Goal: Task Accomplishment & Management: Manage account settings

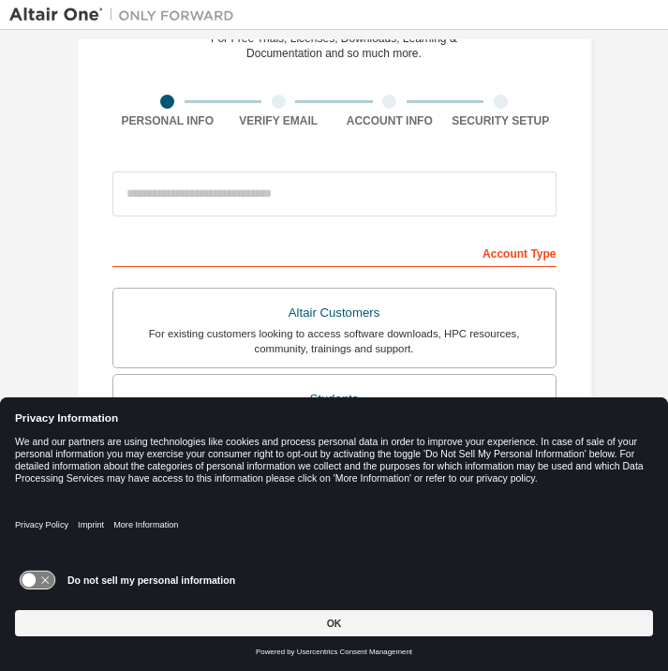
scroll to position [102, 0]
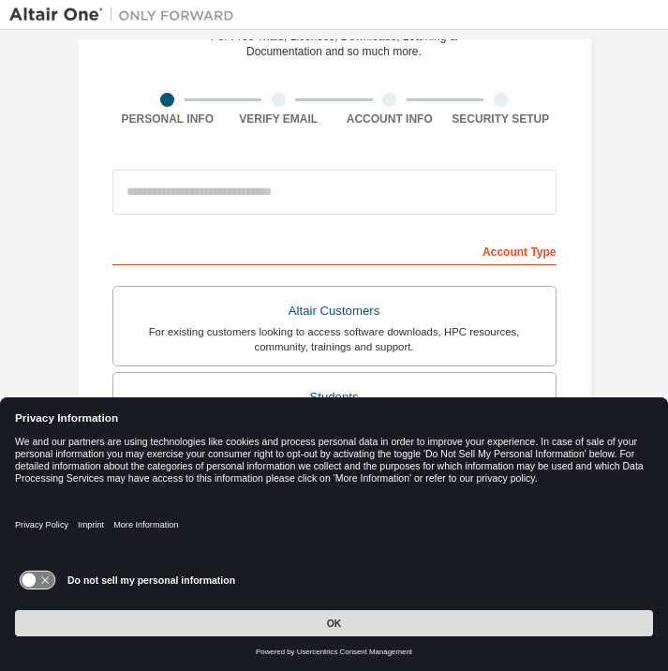
click at [315, 630] on button "OK" at bounding box center [334, 623] width 638 height 26
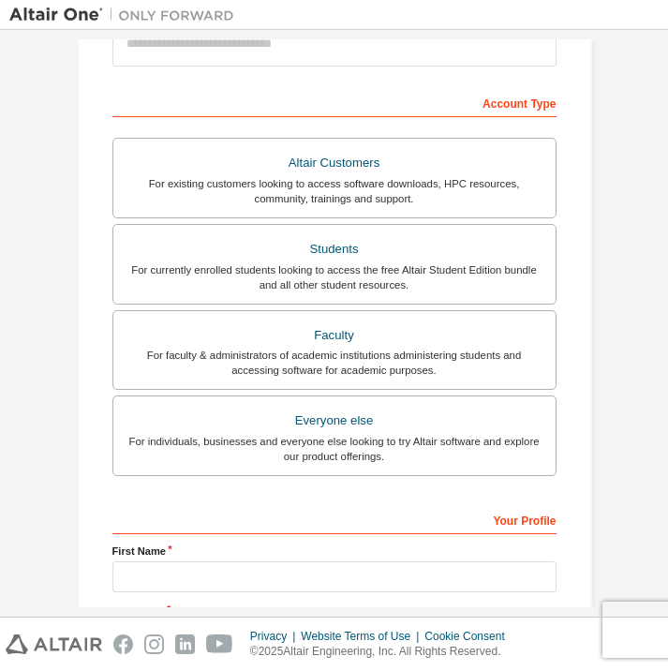
scroll to position [0, 0]
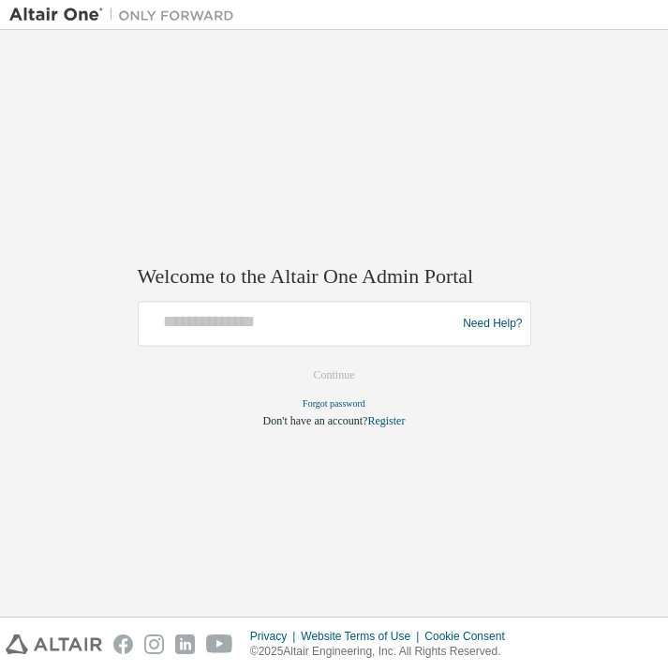
click at [254, 339] on div at bounding box center [300, 325] width 308 height 36
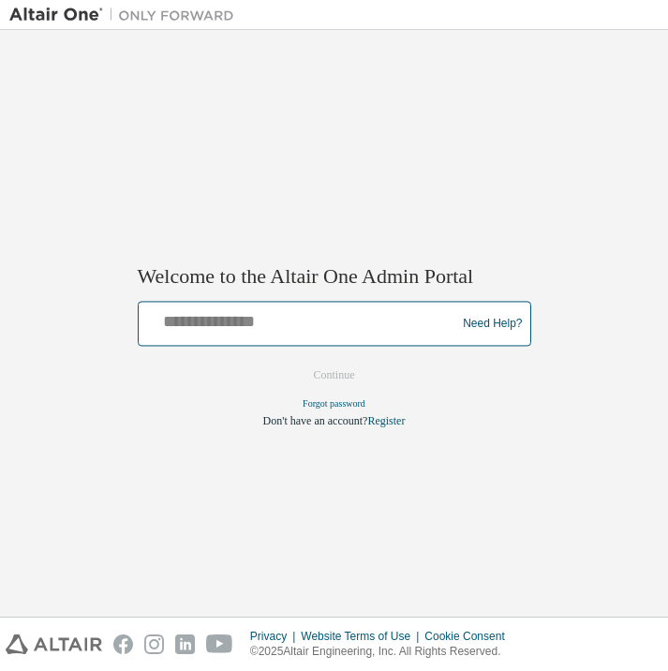
click at [236, 327] on input "text" at bounding box center [300, 320] width 308 height 27
type input "**********"
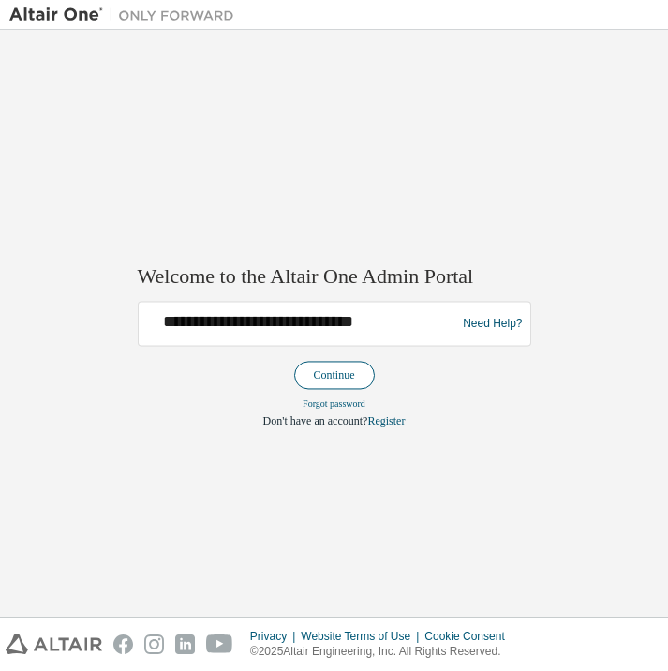
click at [312, 373] on button "Continue" at bounding box center [334, 376] width 81 height 28
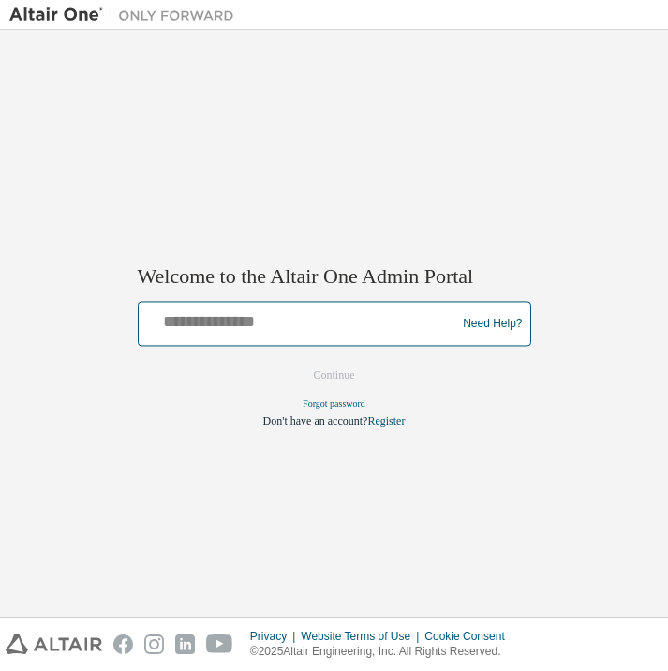
click at [331, 312] on input "text" at bounding box center [300, 320] width 308 height 27
type input "**********"
click at [402, 326] on input "**********" at bounding box center [300, 320] width 308 height 27
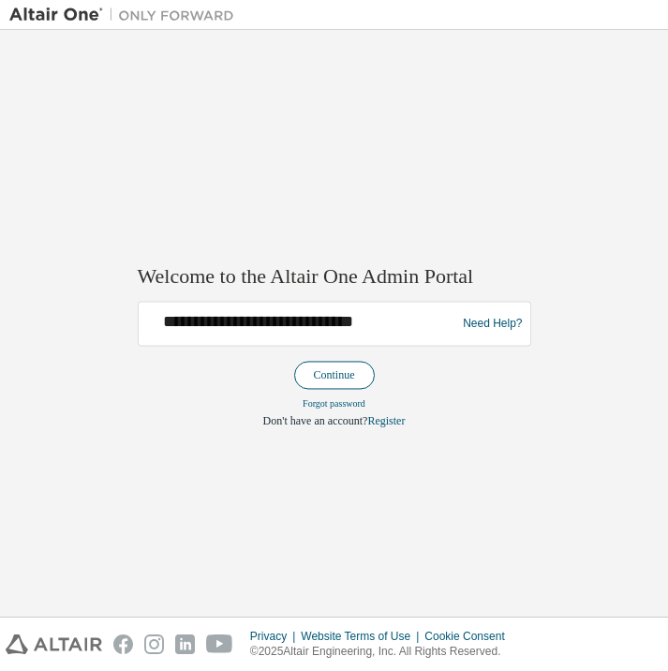
click at [341, 366] on button "Continue" at bounding box center [334, 376] width 81 height 28
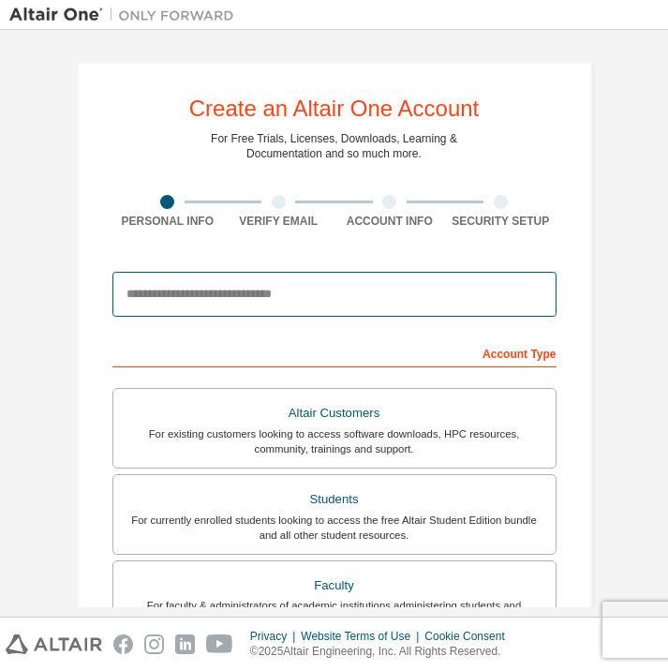
click at [329, 275] on input "email" at bounding box center [334, 294] width 444 height 45
type input "**********"
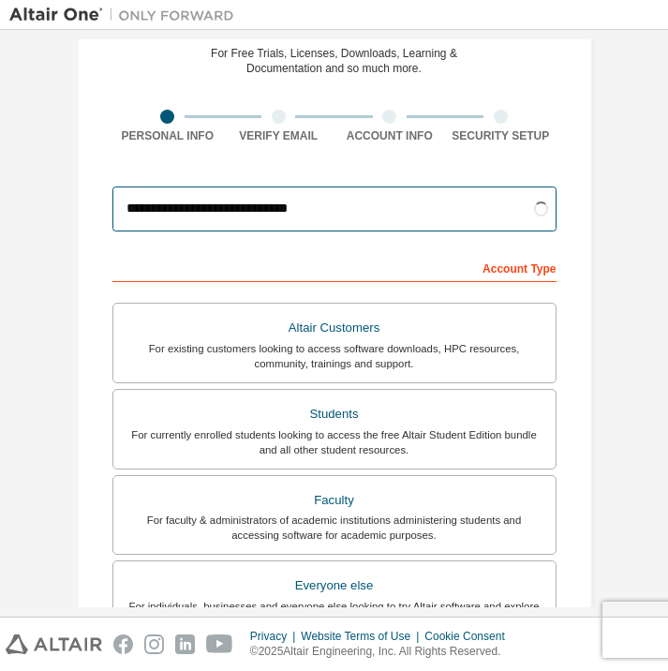
scroll to position [205, 0]
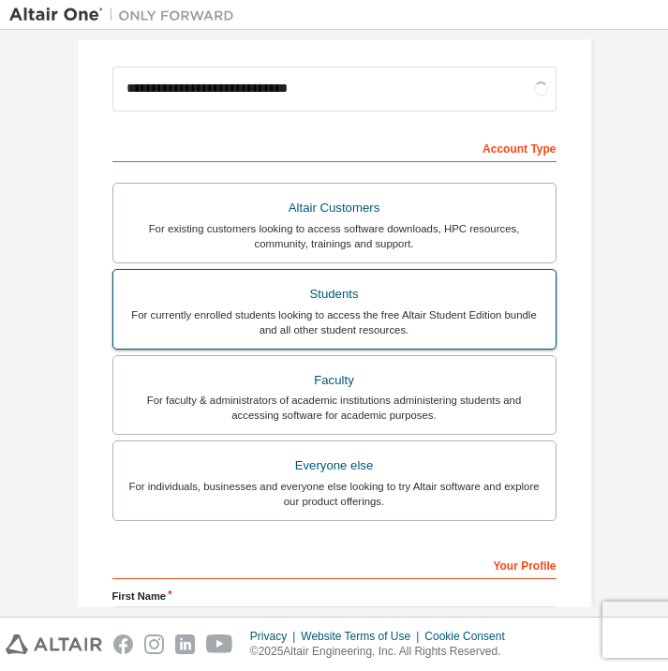
click at [459, 311] on div "For currently enrolled students looking to access the free Altair Student Editi…" at bounding box center [335, 322] width 420 height 30
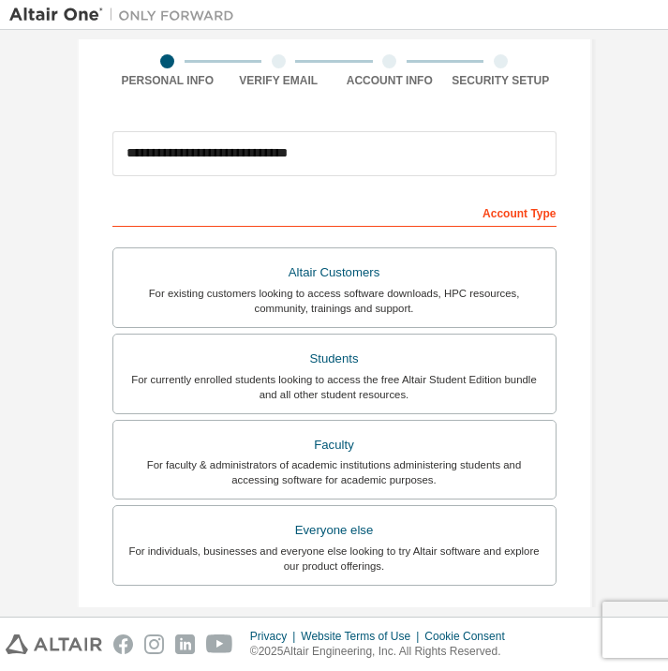
scroll to position [140, 0]
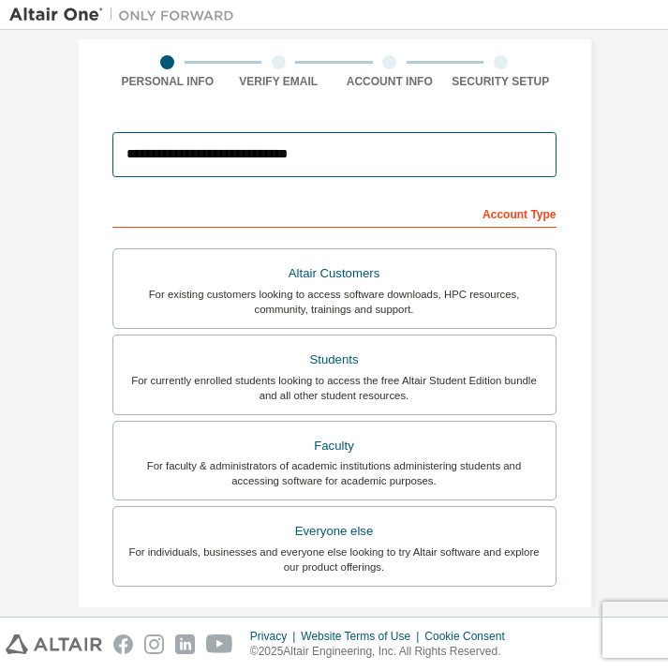
click at [471, 163] on input "**********" at bounding box center [334, 154] width 444 height 45
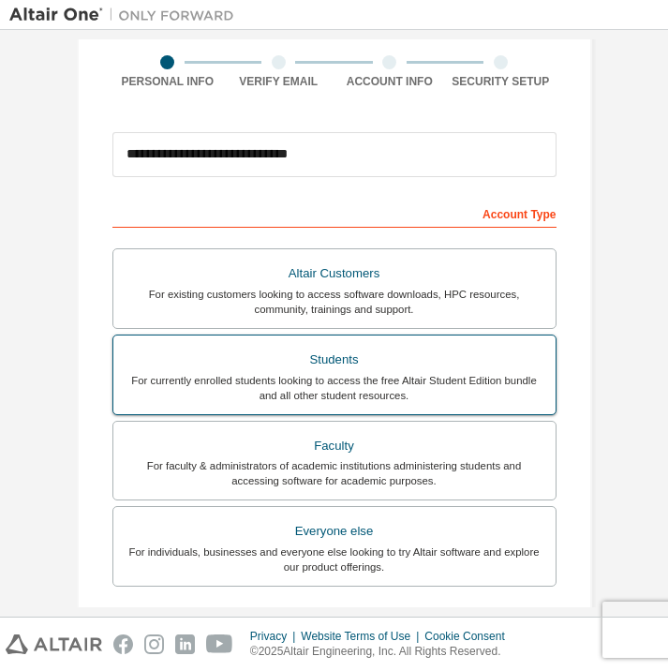
click at [413, 356] on div "Students" at bounding box center [335, 360] width 420 height 26
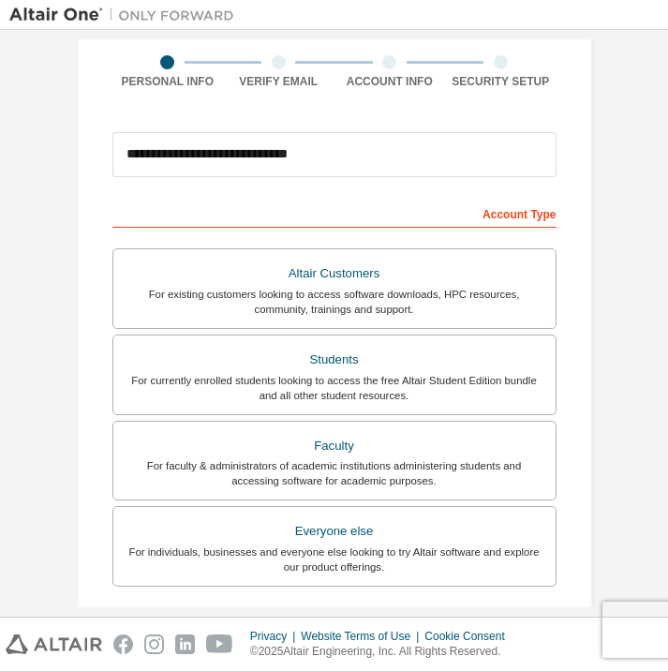
click at [525, 219] on div "Account Type" at bounding box center [334, 213] width 444 height 30
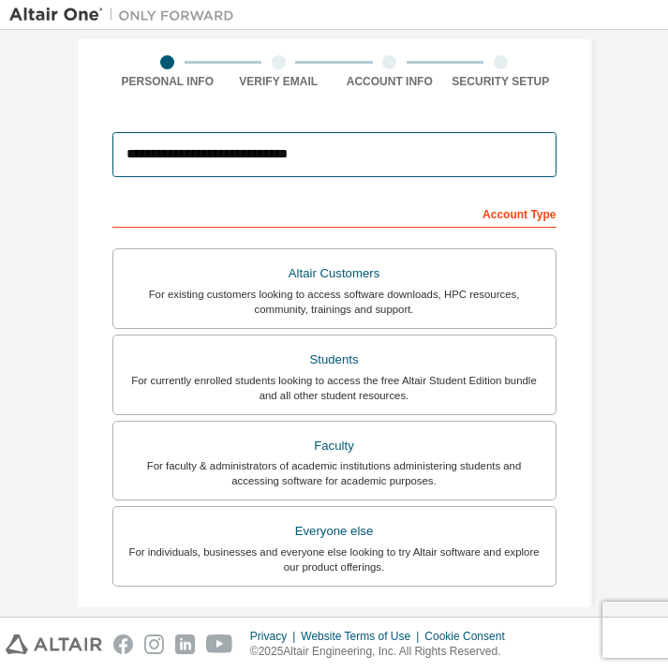
drag, startPoint x: 387, startPoint y: 149, endPoint x: 7, endPoint y: 149, distance: 380.6
click at [7, 149] on div "**********" at bounding box center [334, 323] width 668 height 587
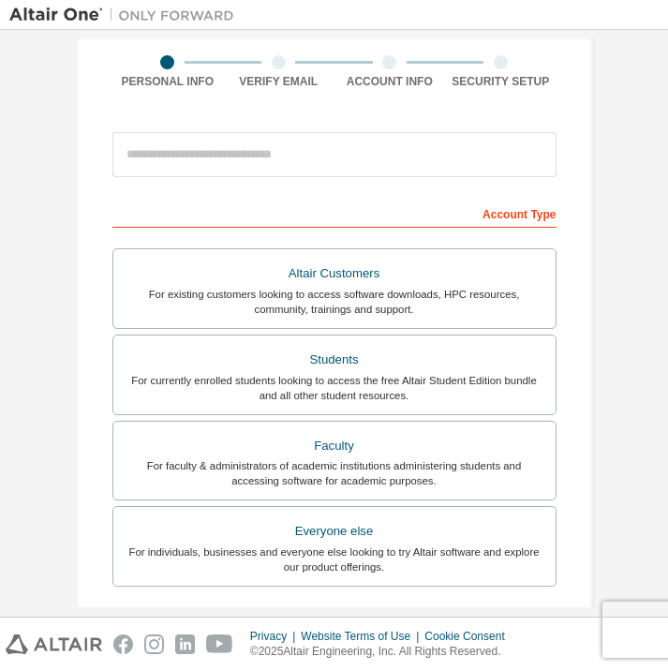
click at [28, 202] on div "Create an Altair One Account For Free Trials, Licenses, Downloads, Learning & D…" at bounding box center [334, 427] width 650 height 1054
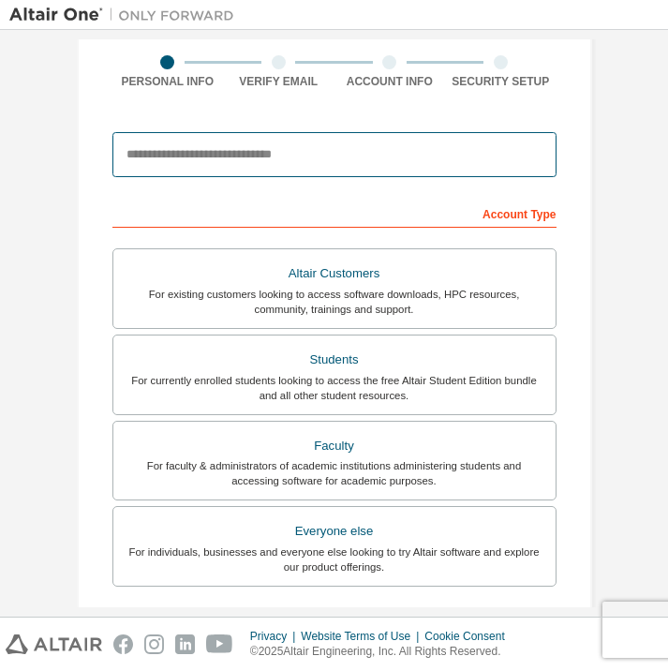
click at [177, 140] on input "email" at bounding box center [334, 154] width 444 height 45
type input "**********"
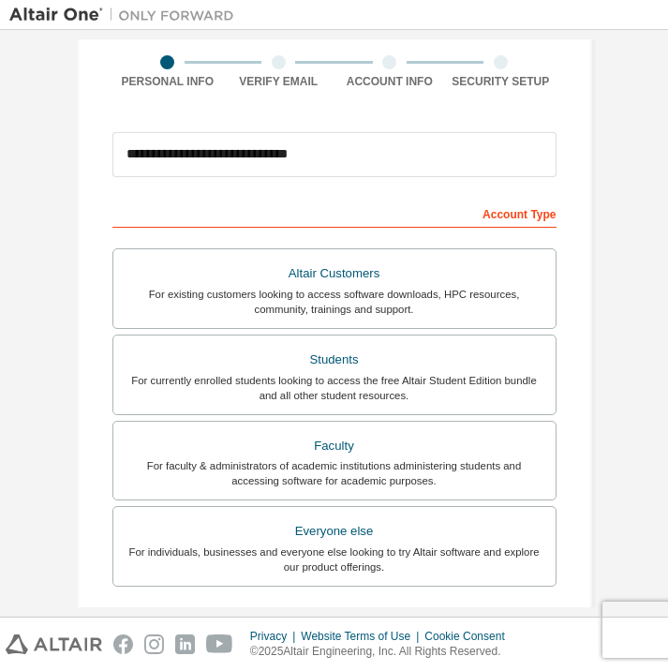
click at [468, 214] on div "Account Type" at bounding box center [334, 213] width 444 height 30
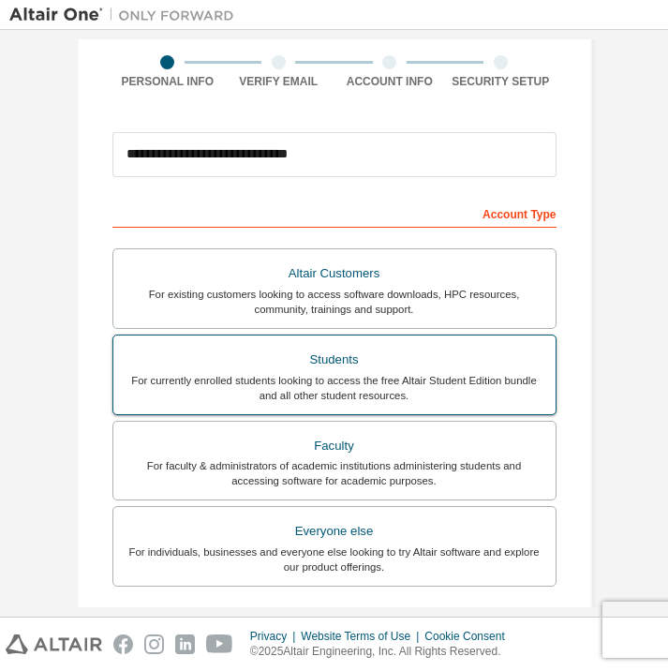
click at [509, 411] on label "Students For currently enrolled students looking to access the free Altair Stud…" at bounding box center [334, 375] width 444 height 81
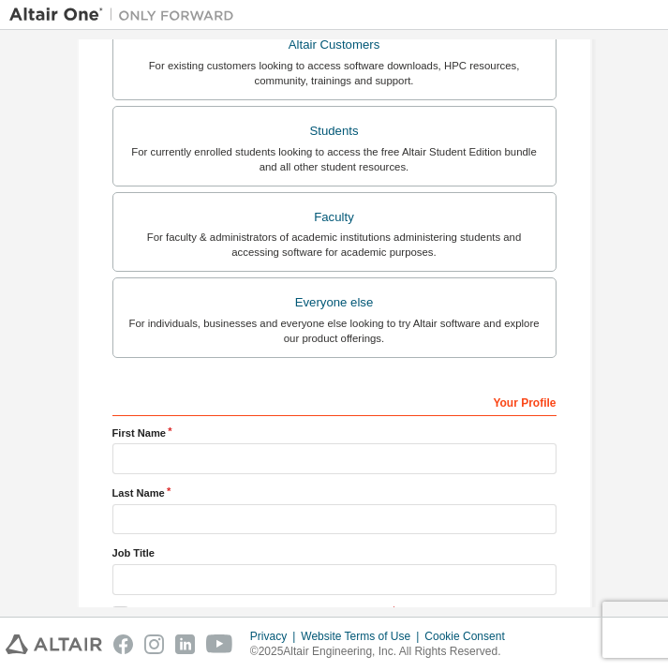
scroll to position [486, 0]
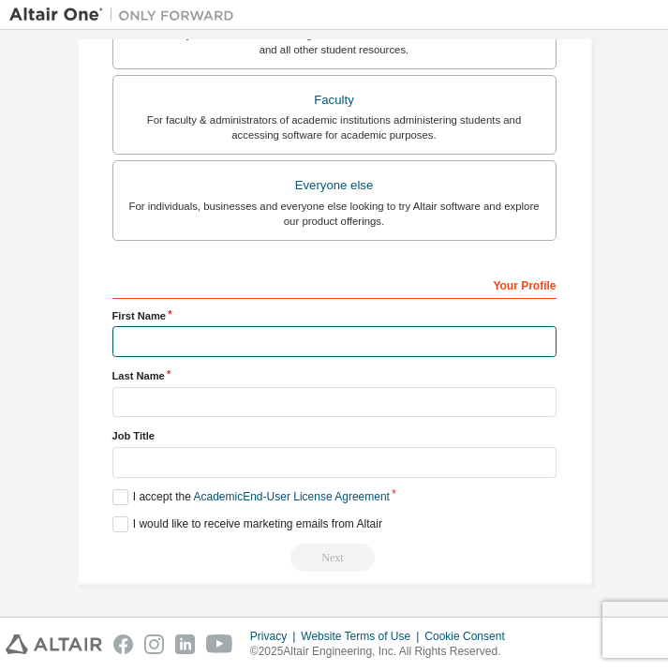
click at [440, 340] on input "text" at bounding box center [334, 341] width 444 height 31
type input "***"
type input "*****"
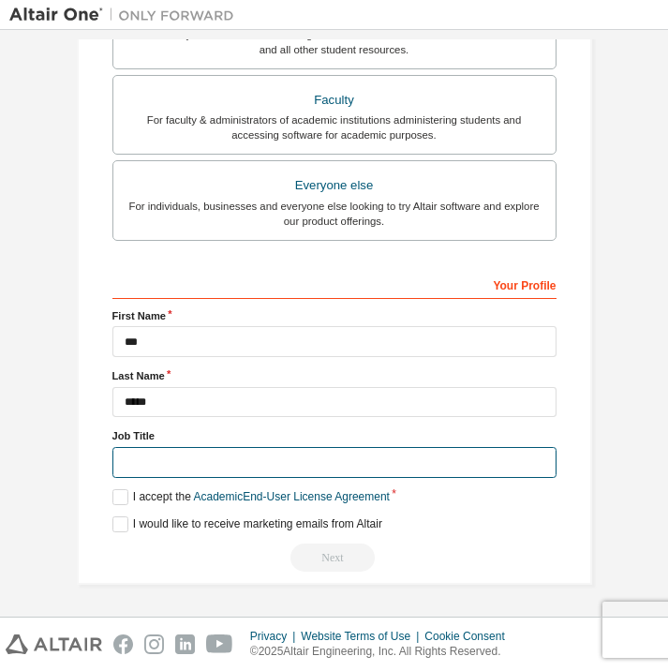
click at [279, 461] on input "text" at bounding box center [334, 462] width 444 height 31
type input "*******"
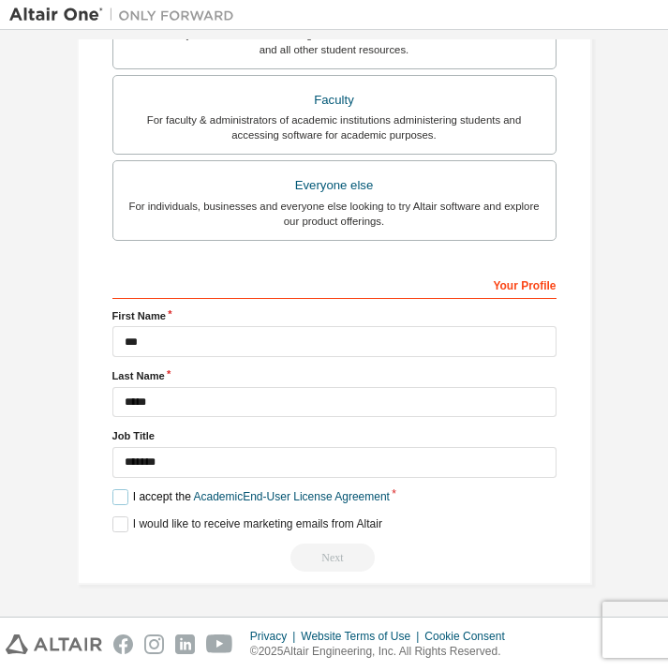
click at [123, 493] on label "I accept the Academic End-User License Agreement" at bounding box center [250, 497] width 277 height 16
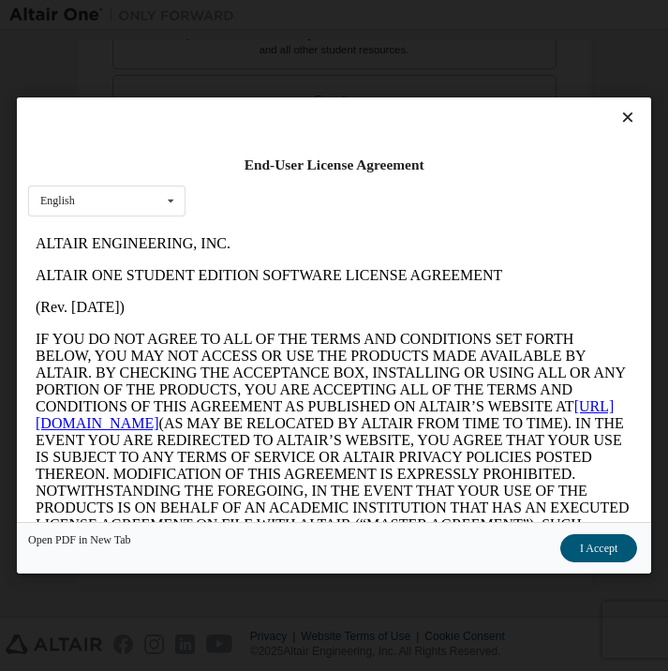
scroll to position [0, 0]
click at [621, 108] on div "End-User License Agreement English English" at bounding box center [334, 309] width 635 height 425
click at [619, 110] on icon at bounding box center [628, 117] width 20 height 17
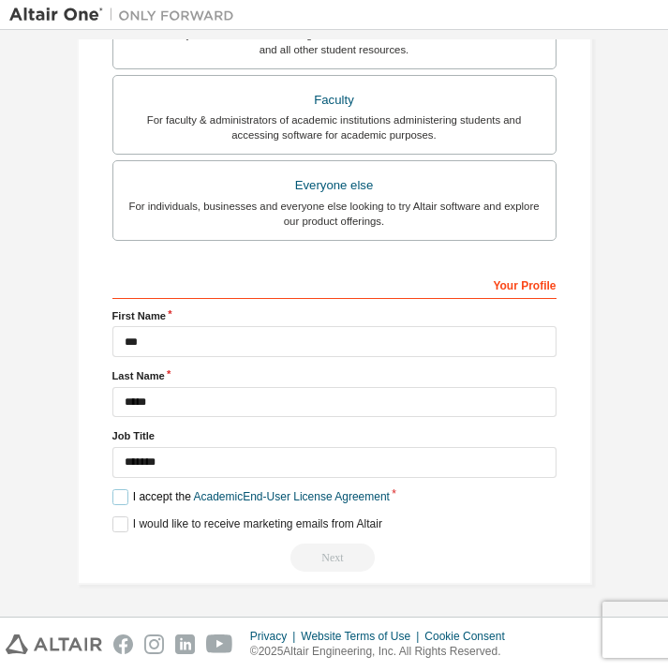
click at [120, 497] on label "I accept the Academic End-User License Agreement" at bounding box center [250, 497] width 277 height 16
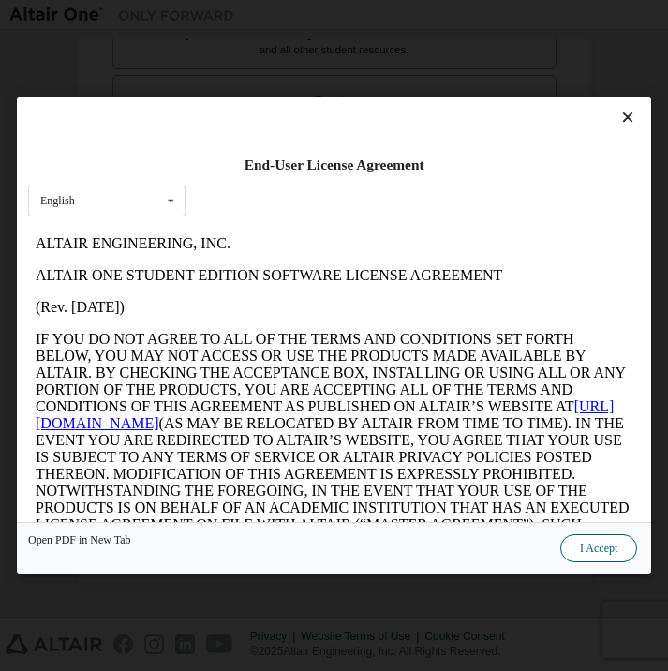
click at [594, 558] on button "I Accept" at bounding box center [599, 548] width 77 height 28
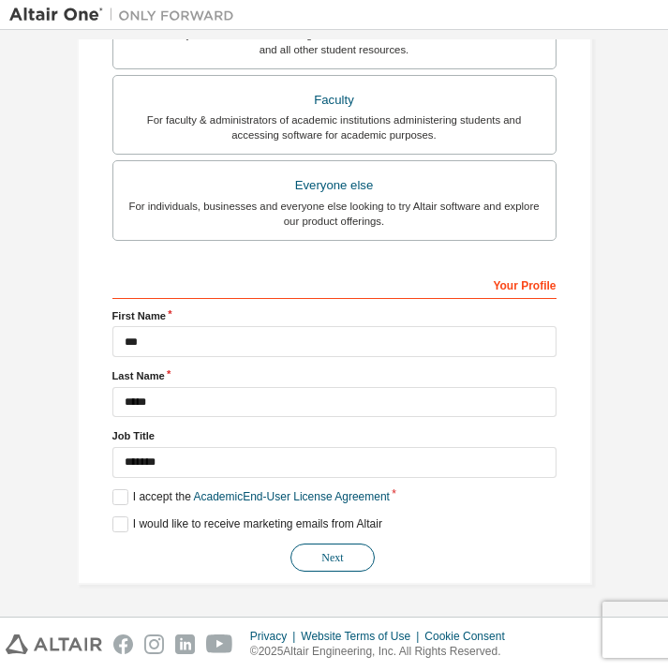
click at [307, 552] on button "Next" at bounding box center [333, 558] width 84 height 28
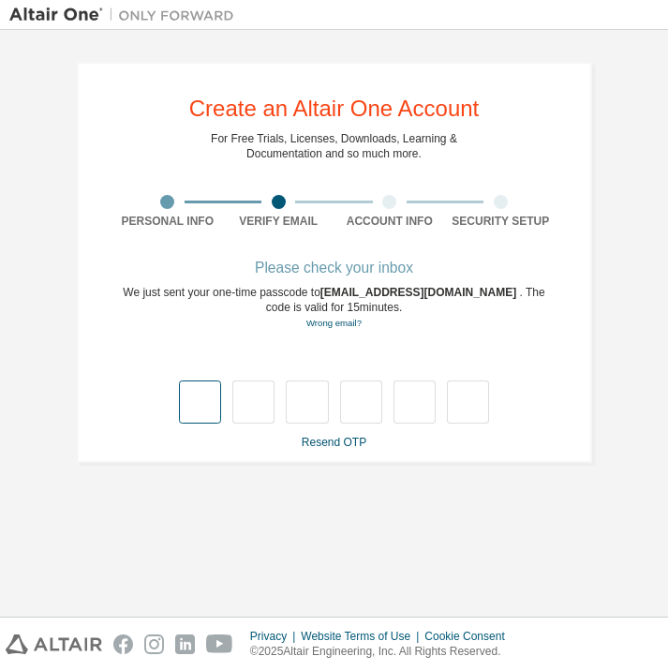
type input "*"
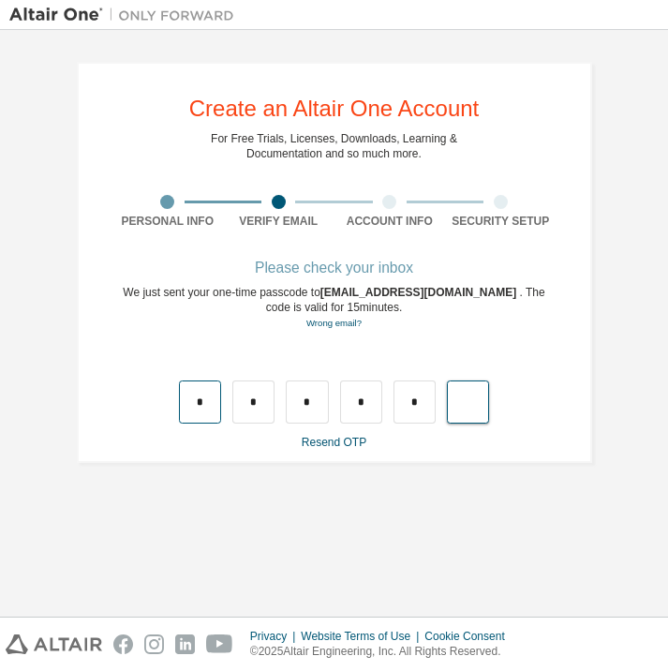
type input "*"
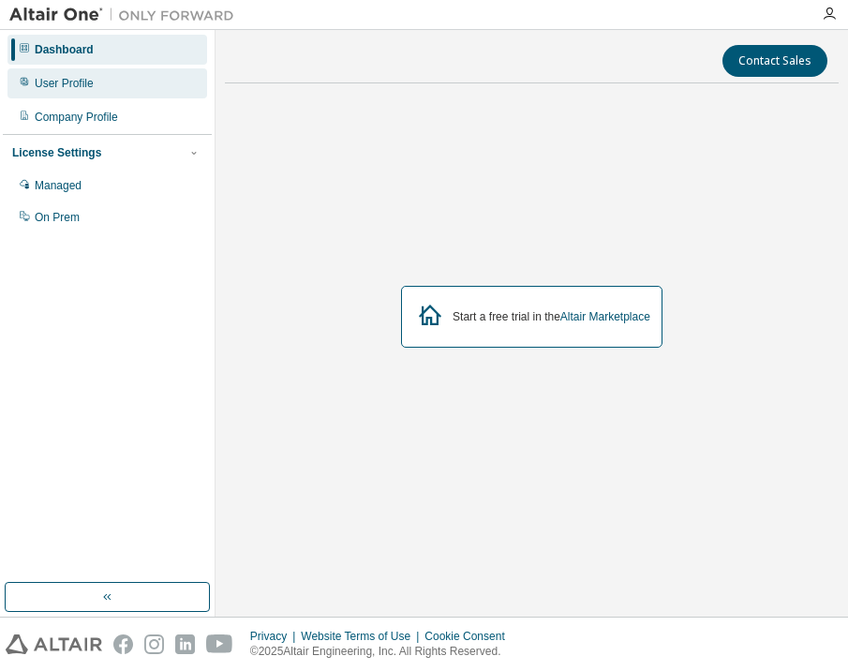
click at [147, 80] on div "User Profile" at bounding box center [107, 83] width 200 height 30
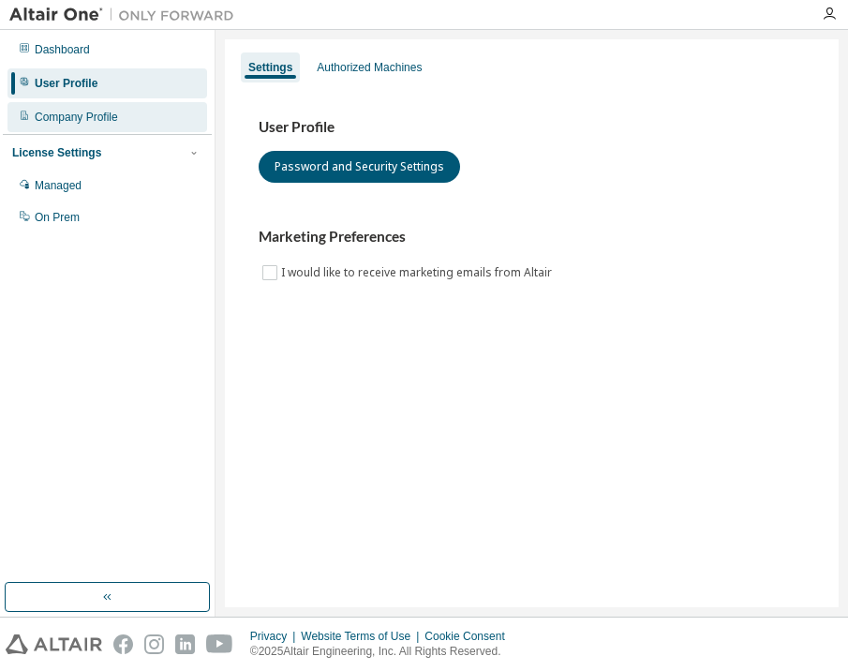
click at [137, 111] on div "Company Profile" at bounding box center [107, 117] width 200 height 30
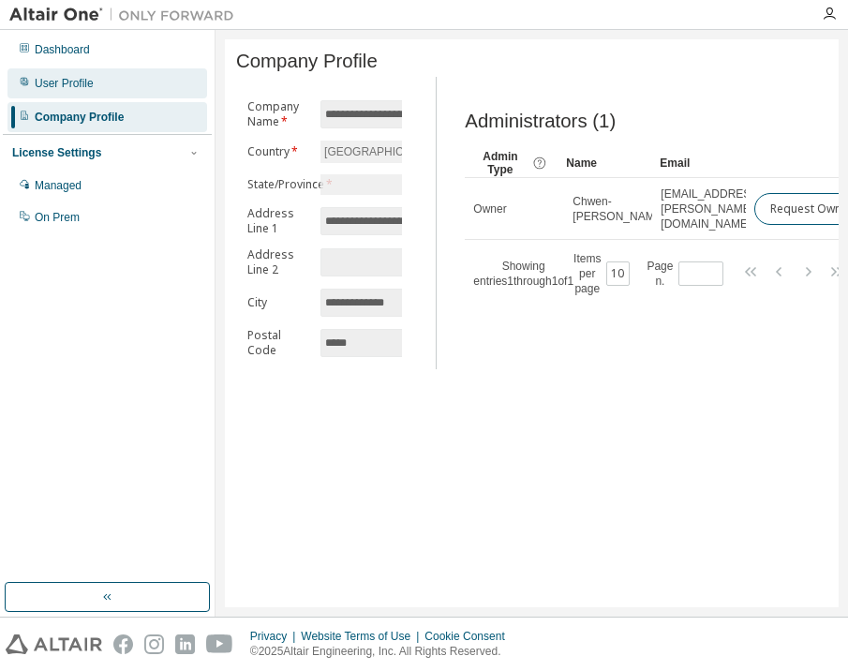
click at [140, 83] on div "User Profile" at bounding box center [107, 83] width 200 height 30
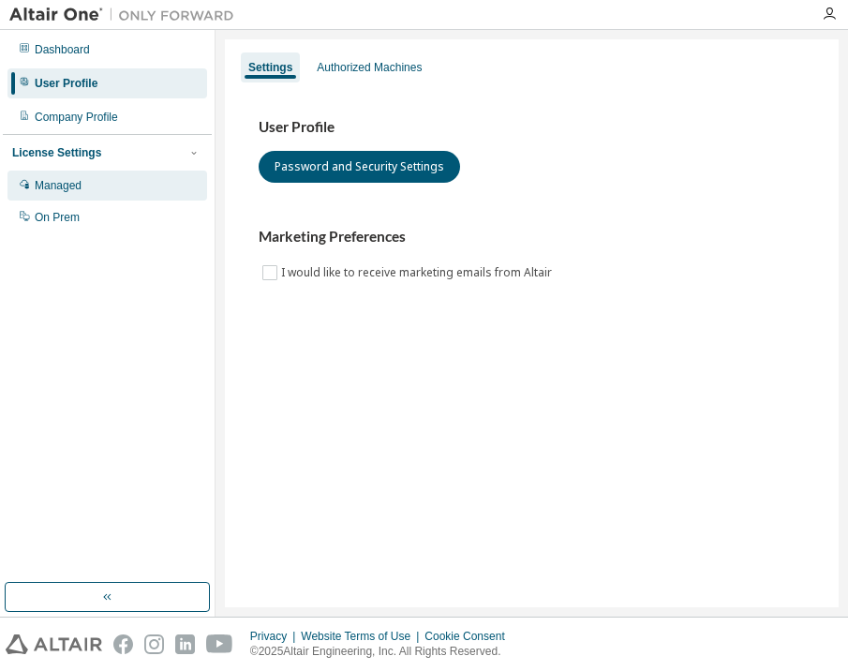
click at [122, 183] on div "Managed" at bounding box center [107, 186] width 200 height 30
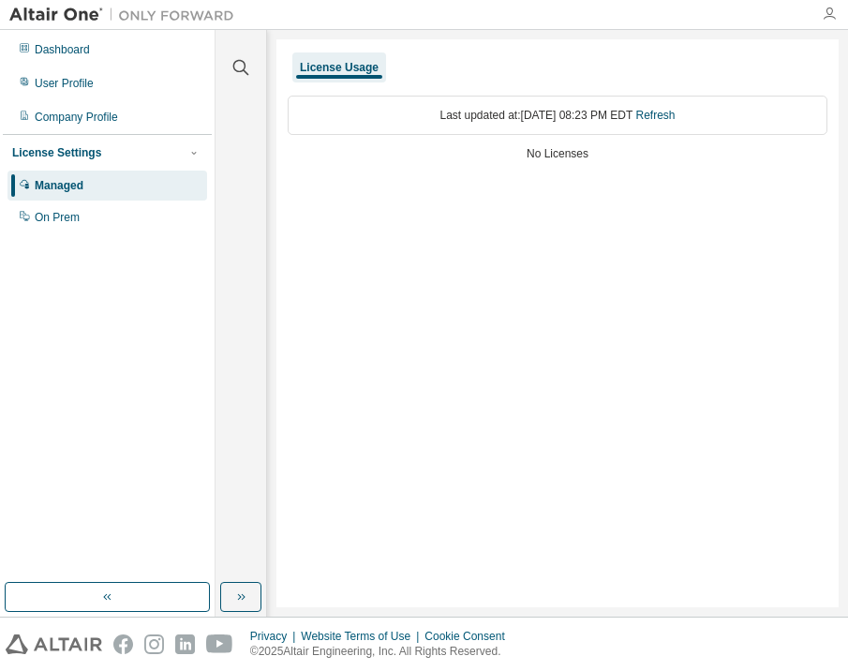
click at [831, 12] on icon "button" at bounding box center [829, 14] width 15 height 15
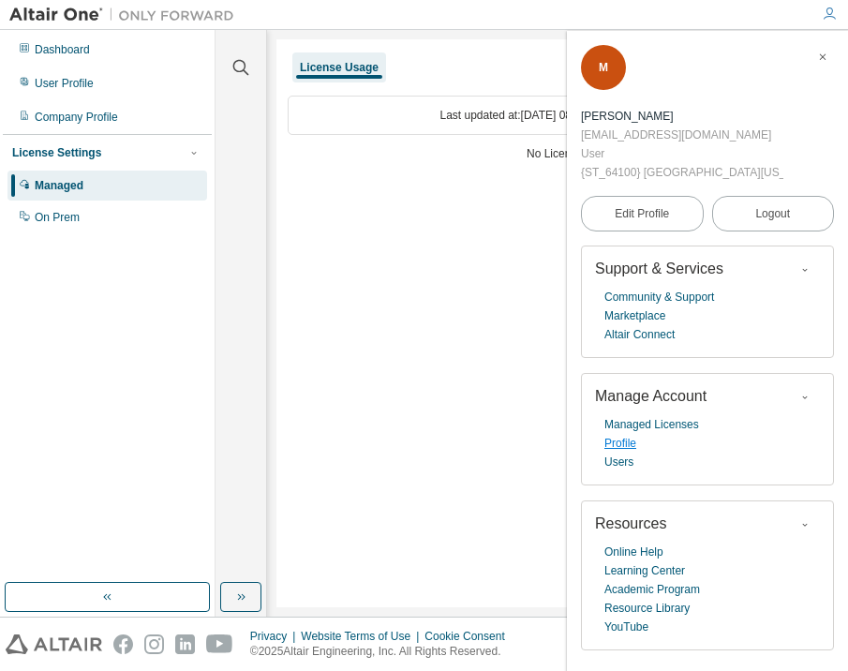
click at [618, 444] on link "Profile" at bounding box center [621, 443] width 32 height 19
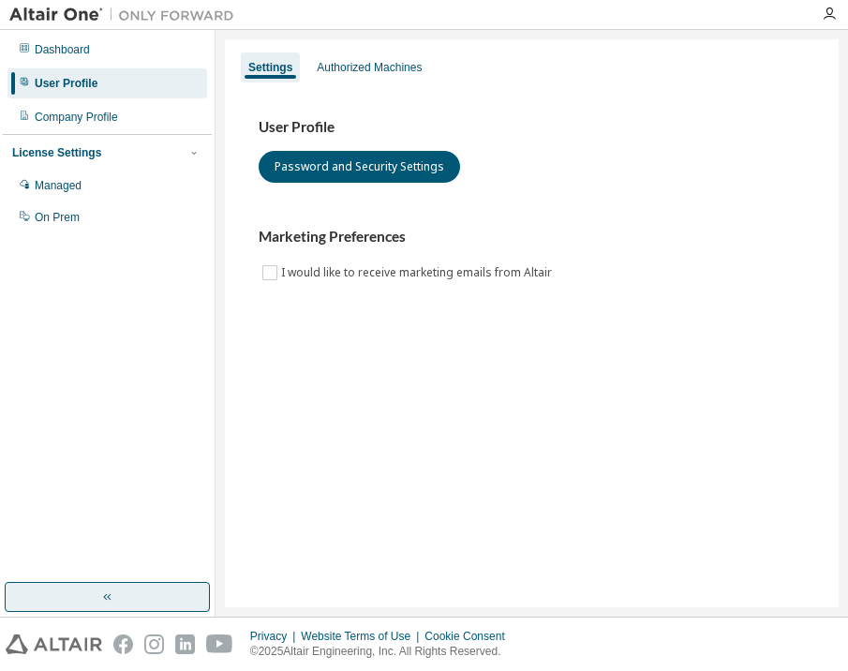
click at [135, 590] on button "button" at bounding box center [107, 597] width 205 height 30
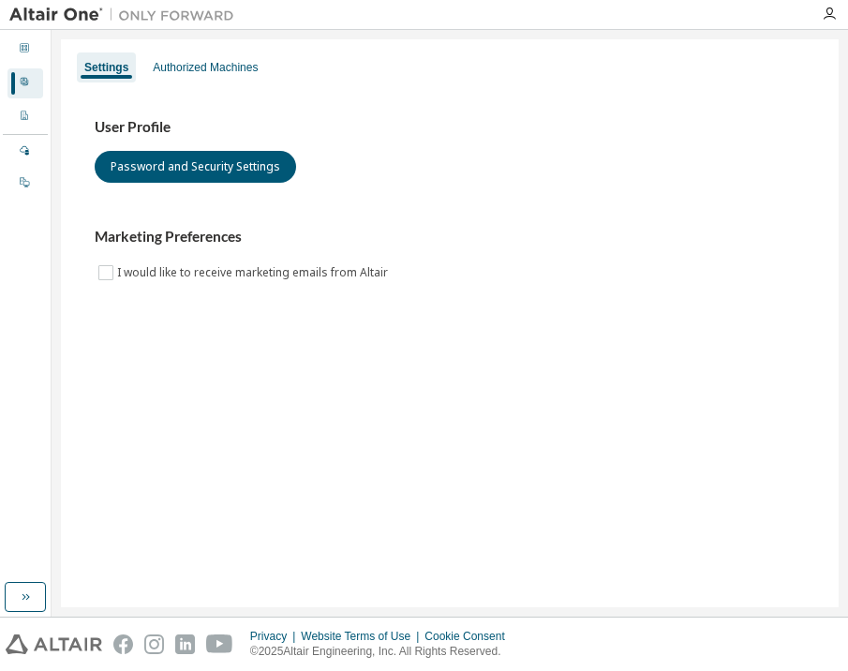
click at [22, 578] on div "Dashboard User Profile Company Profile License Settings Managed On Prem" at bounding box center [25, 306] width 45 height 547
click at [22, 597] on icon "button" at bounding box center [25, 597] width 15 height 15
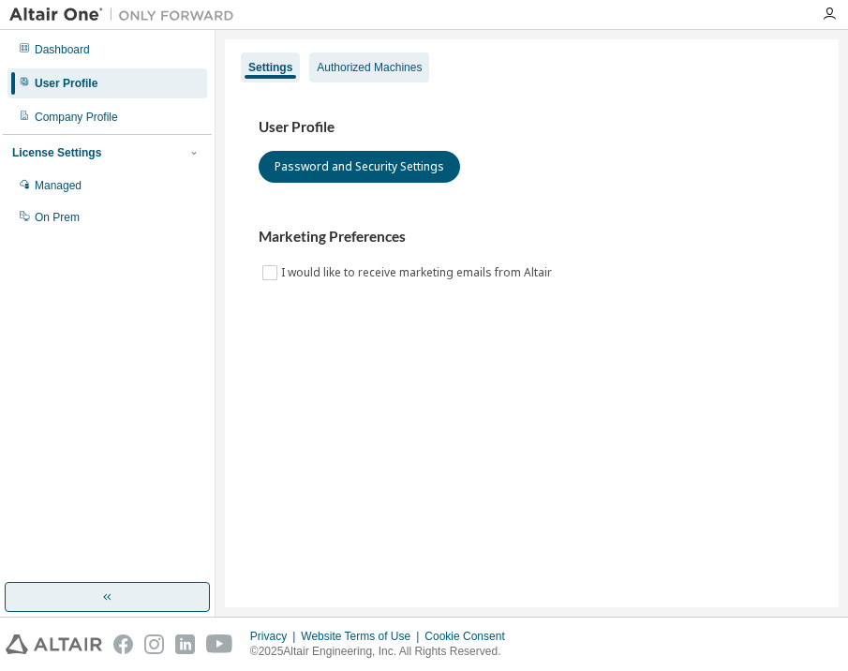
click at [347, 57] on div "Authorized Machines" at bounding box center [369, 67] width 120 height 30
